Goal: Navigation & Orientation: Find specific page/section

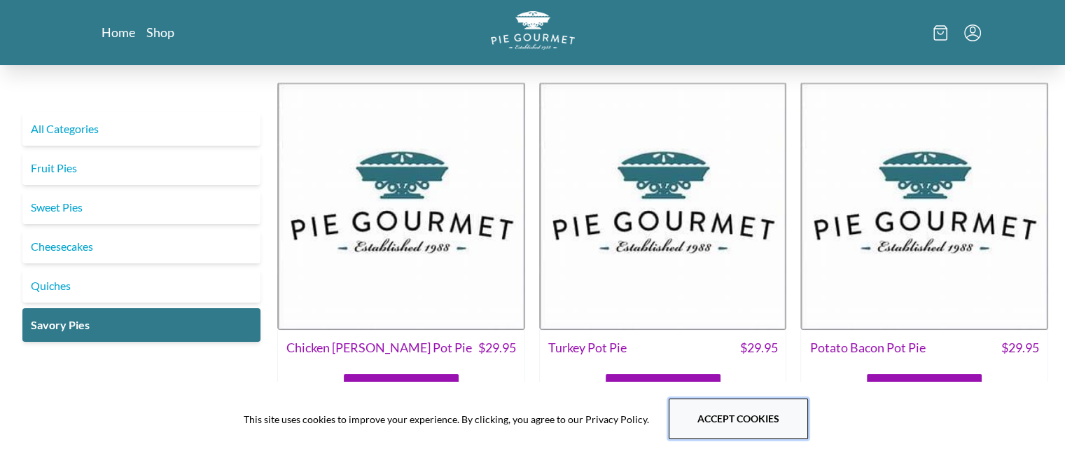
click at [737, 414] on button "Accept cookies" at bounding box center [738, 418] width 139 height 41
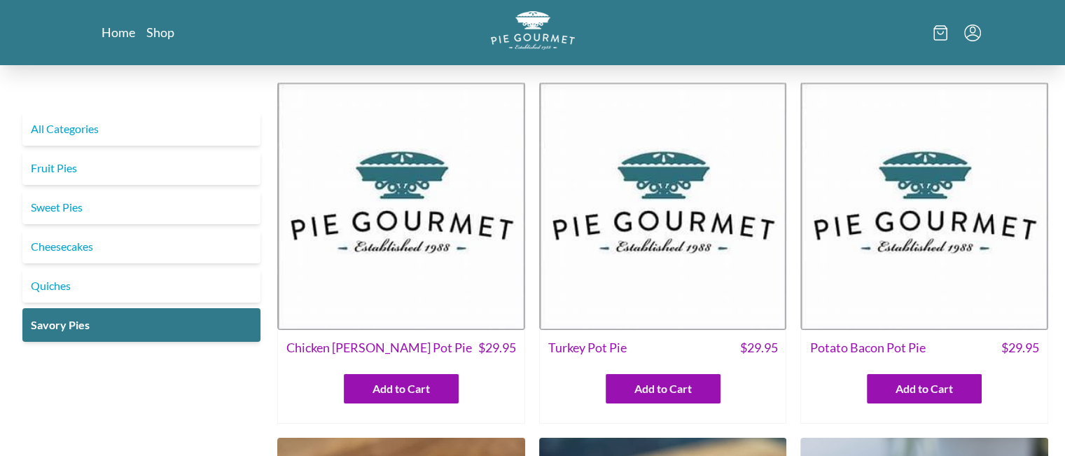
click at [893, 229] on img at bounding box center [924, 206] width 248 height 248
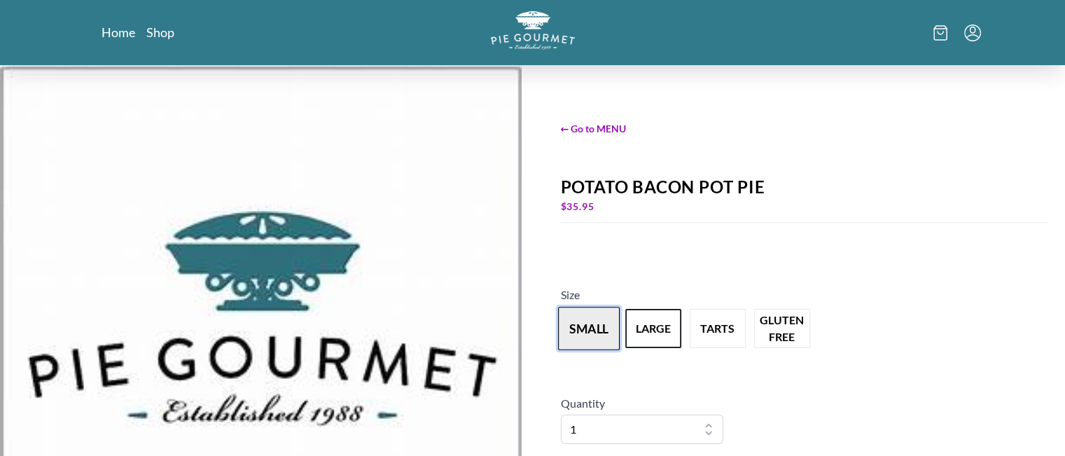
click at [591, 323] on button "small" at bounding box center [589, 328] width 62 height 43
click at [151, 31] on link "Shop" at bounding box center [160, 32] width 28 height 17
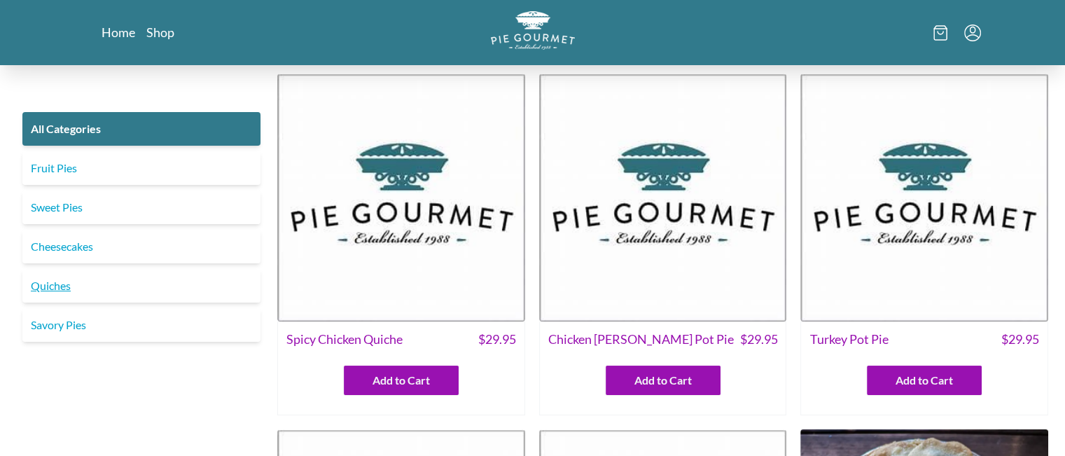
click at [56, 288] on link "Quiches" at bounding box center [141, 286] width 238 height 34
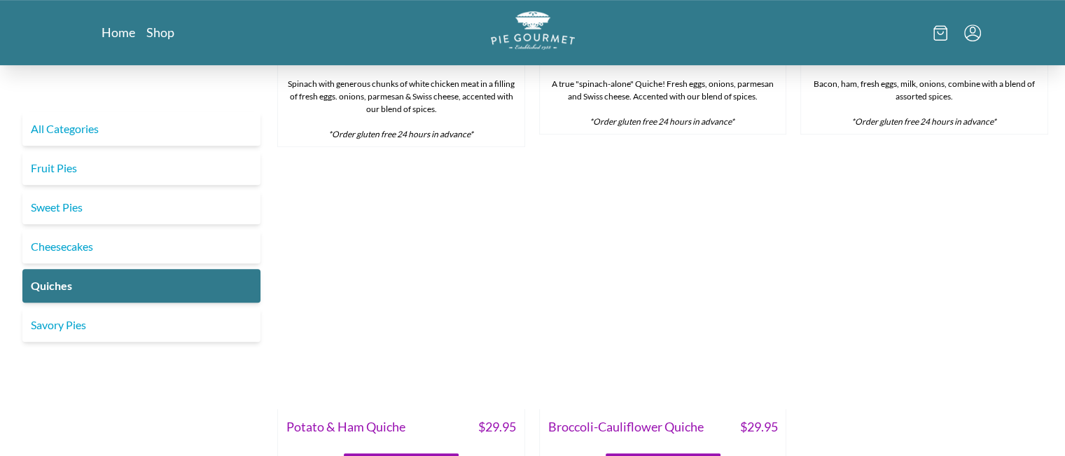
scroll to position [840, 0]
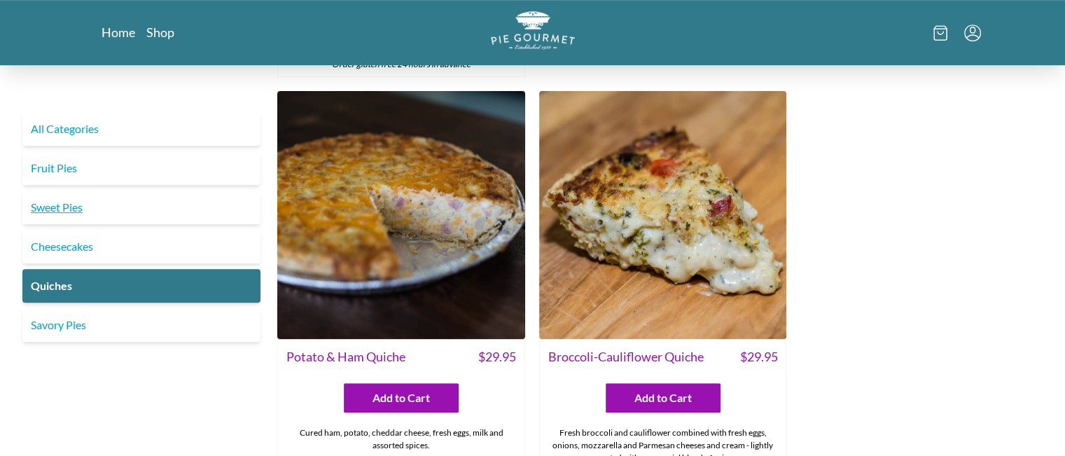
click at [50, 207] on link "Sweet Pies" at bounding box center [141, 207] width 238 height 34
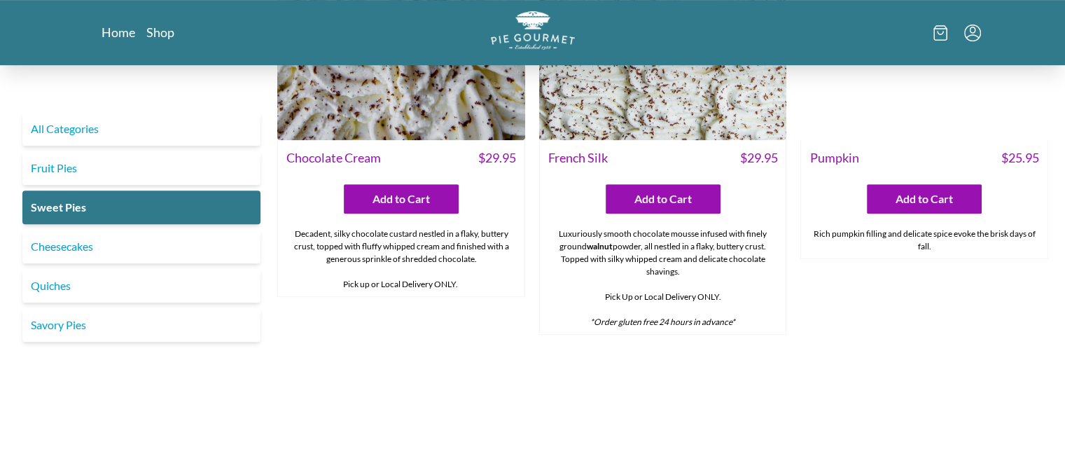
scroll to position [630, 0]
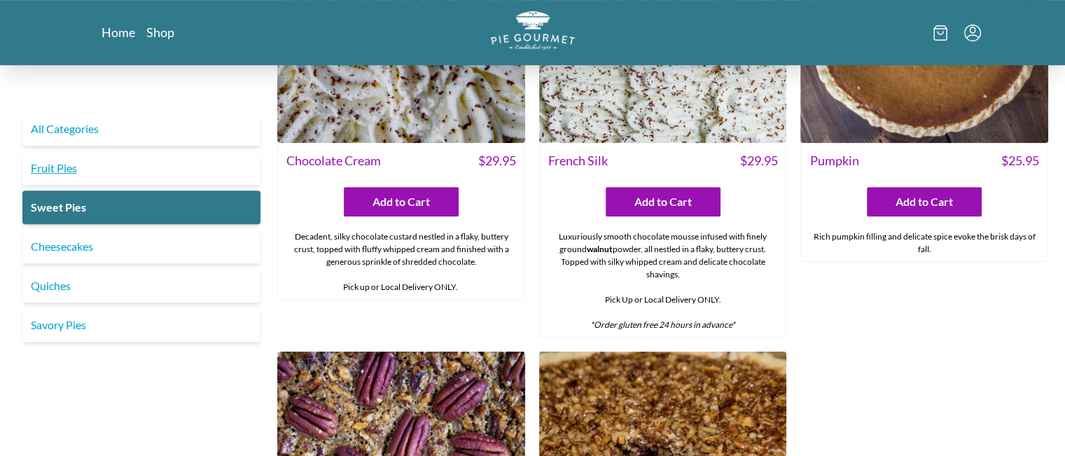
click at [59, 165] on link "Fruit Pies" at bounding box center [141, 168] width 238 height 34
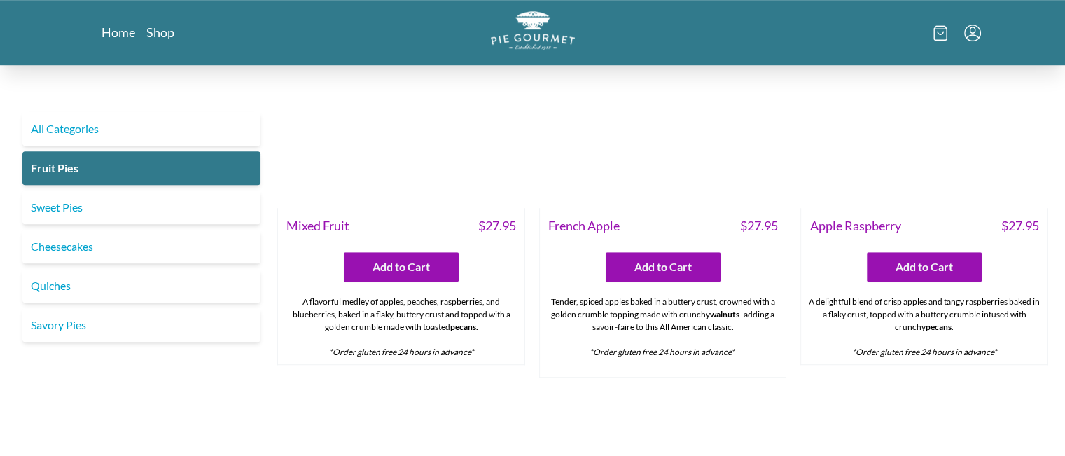
scroll to position [980, 0]
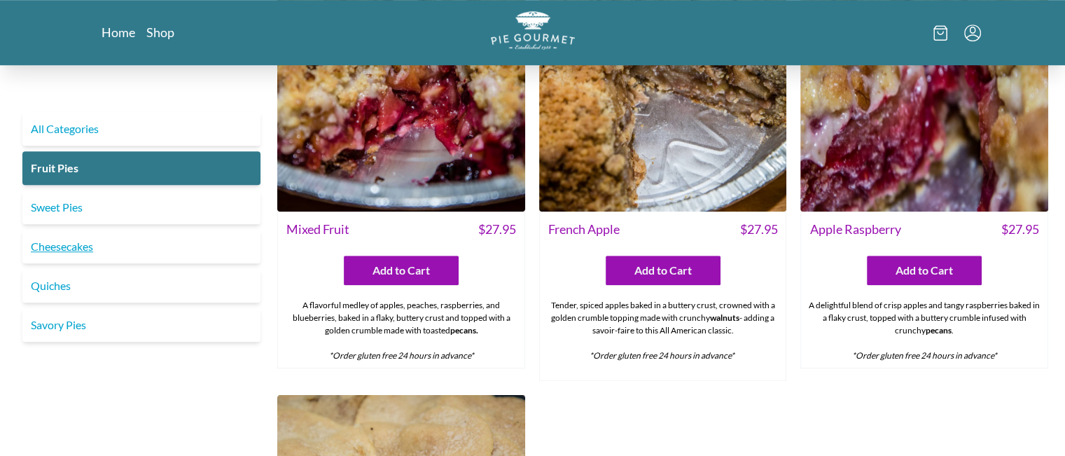
click at [67, 249] on link "Cheesecakes" at bounding box center [141, 247] width 238 height 34
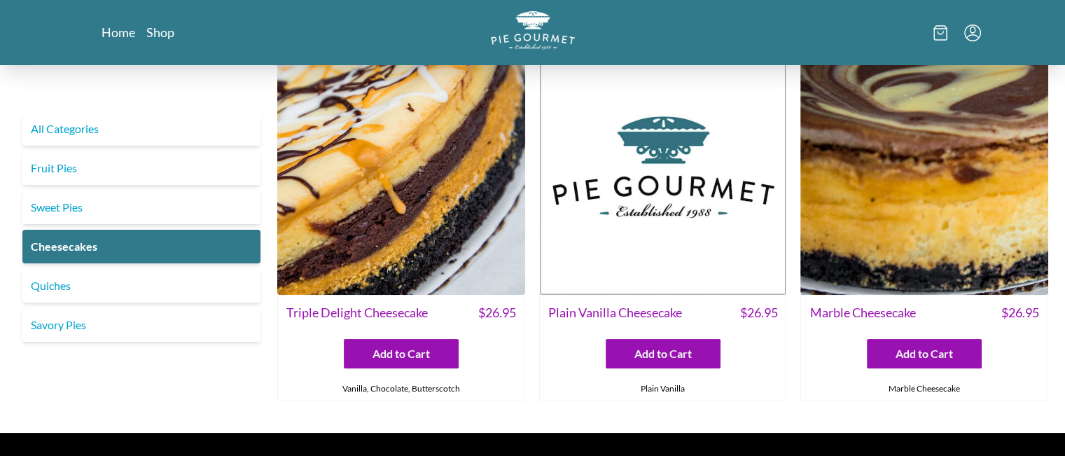
scroll to position [70, 0]
